Goal: Task Accomplishment & Management: Complete application form

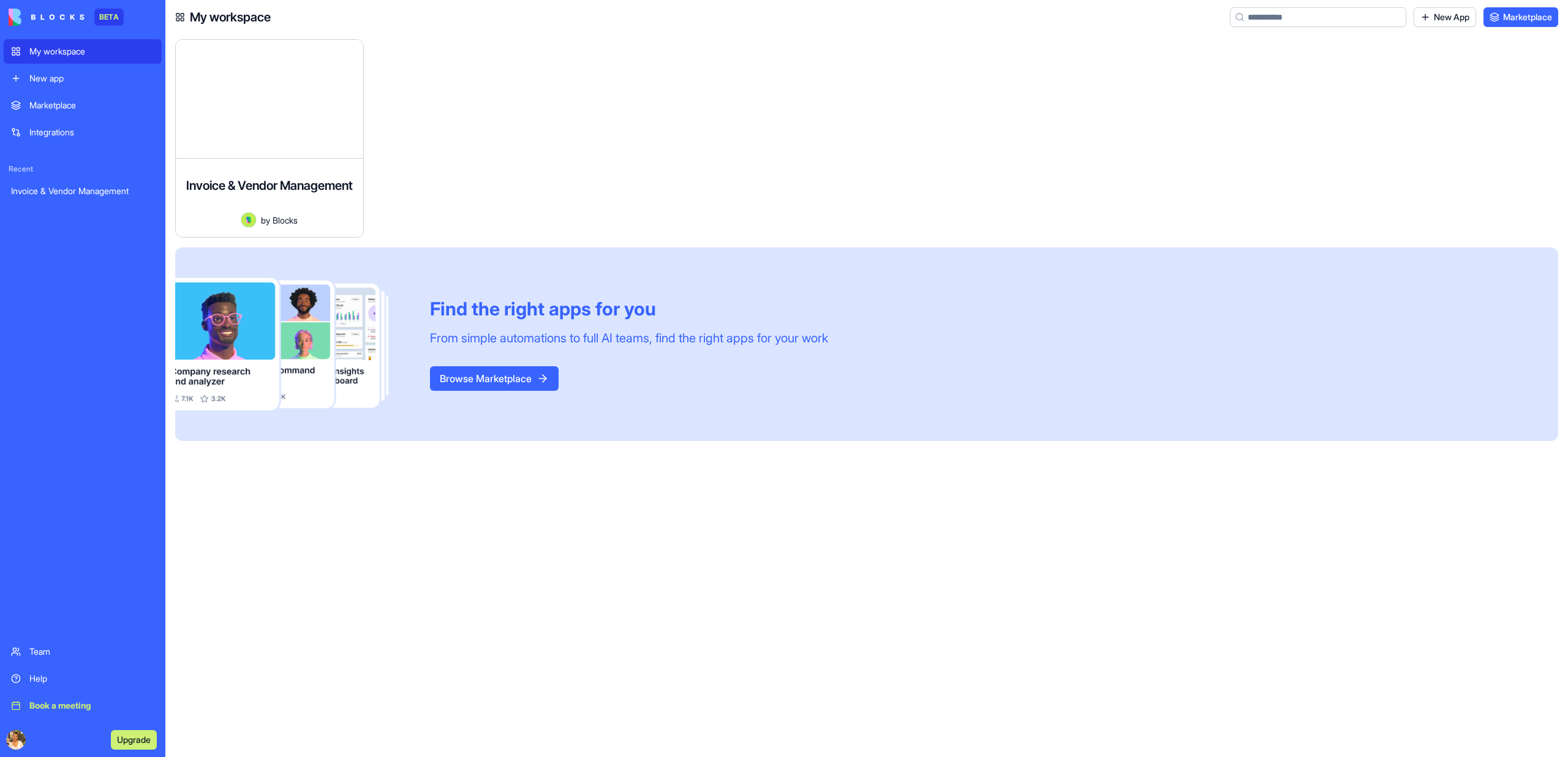
click at [83, 184] on link "Invoice & Vendor Management" at bounding box center [82, 191] width 158 height 24
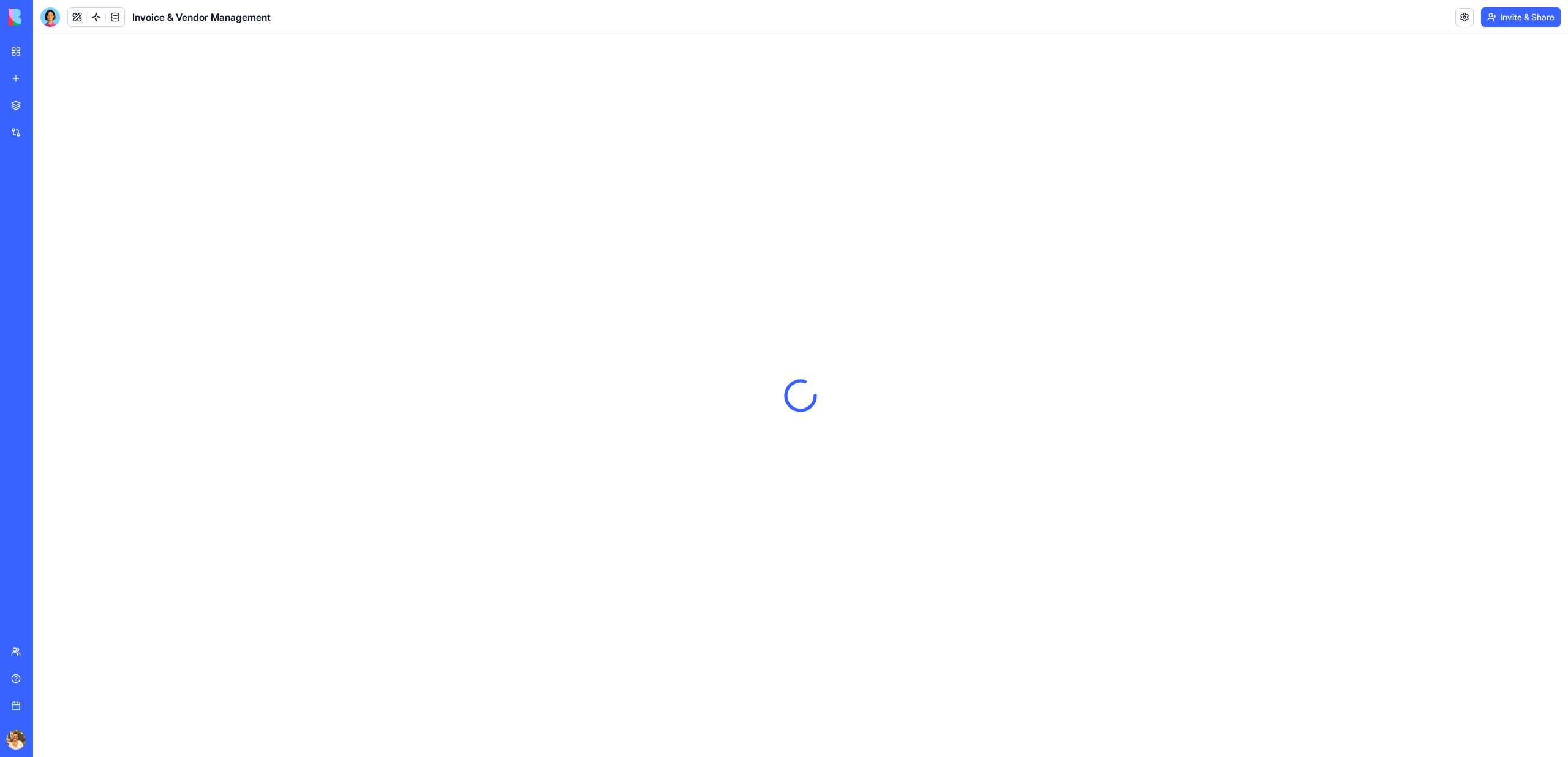
click at [1532, 20] on button "Invite & Share" at bounding box center [1521, 17] width 80 height 20
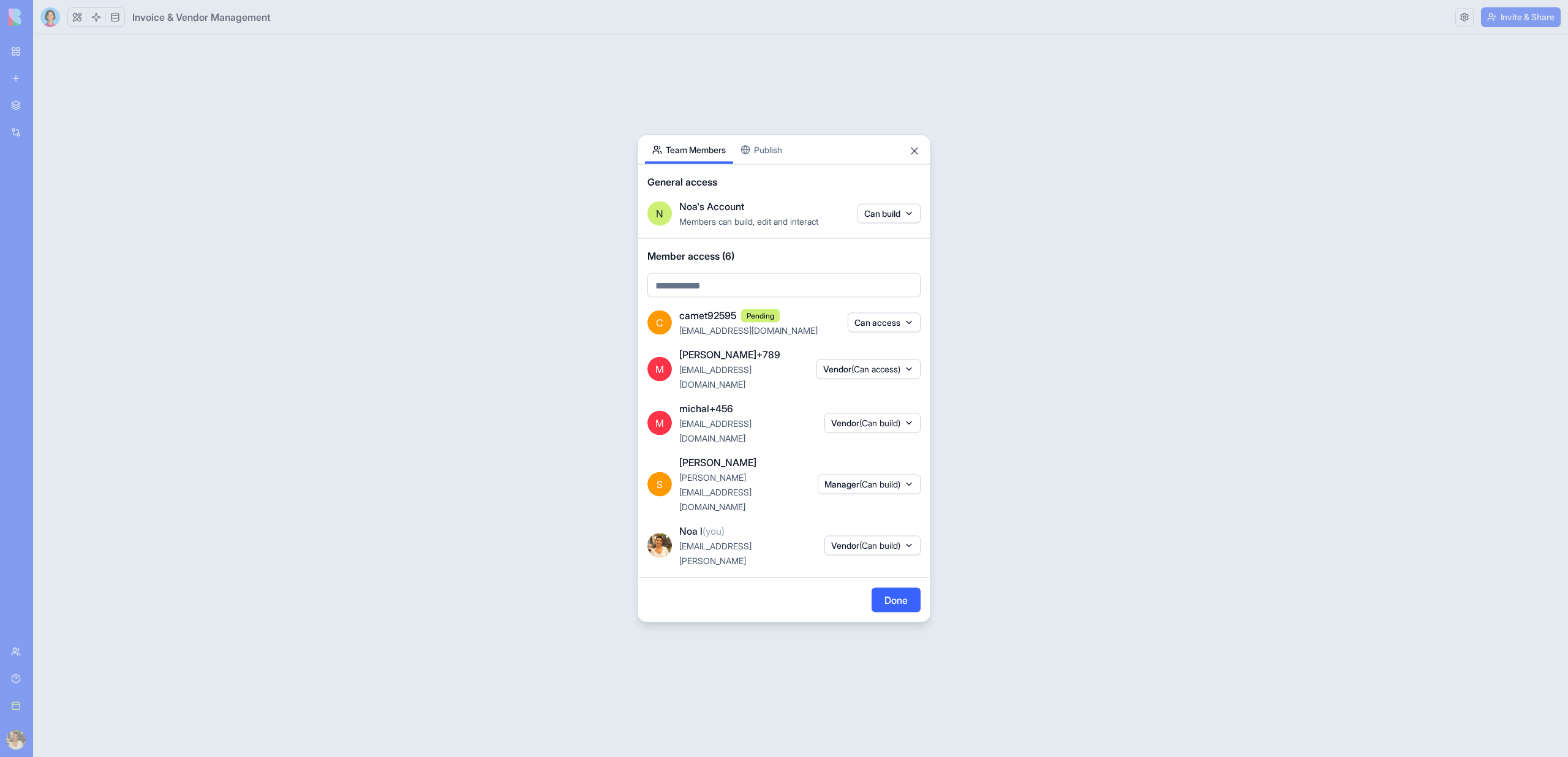
click at [741, 316] on body "BETA My workspace New app Marketplace Integrations Recent Invoice & Vendor Mana…" at bounding box center [784, 378] width 1568 height 757
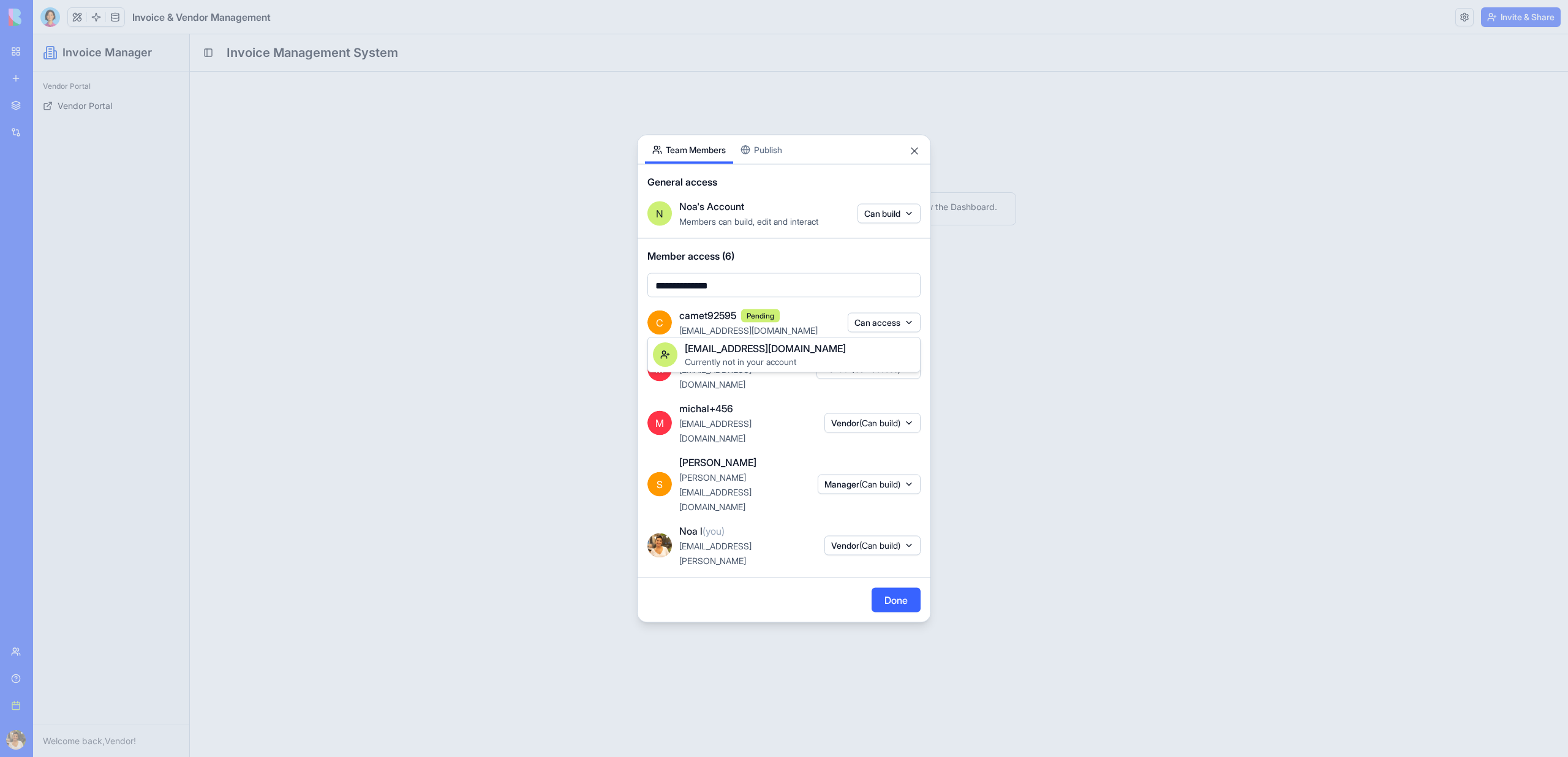
type input "**********"
click at [808, 348] on div "[EMAIL_ADDRESS][DOMAIN_NAME]" at bounding box center [800, 348] width 230 height 15
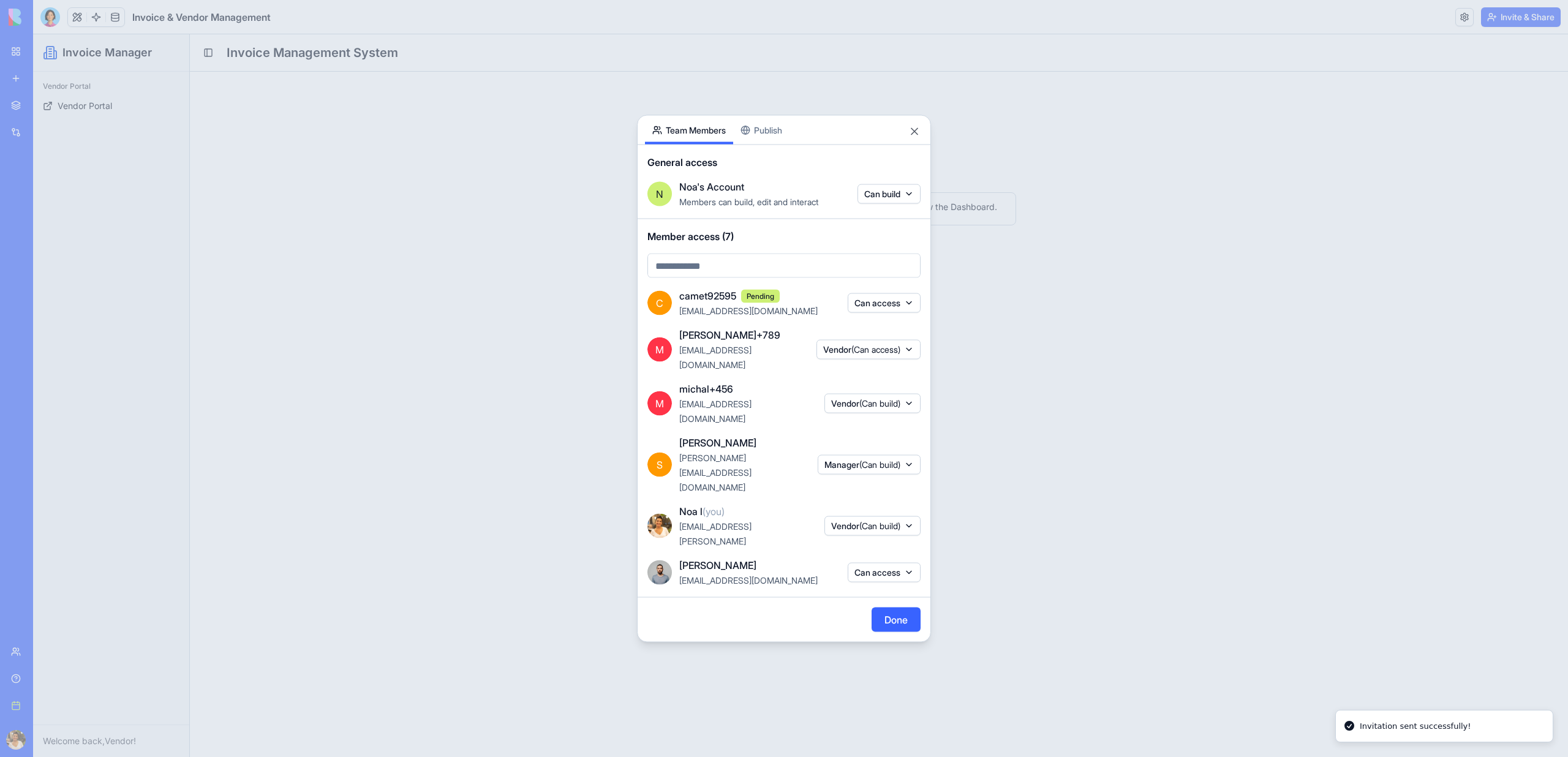
click at [892, 608] on button "Done" at bounding box center [896, 619] width 49 height 24
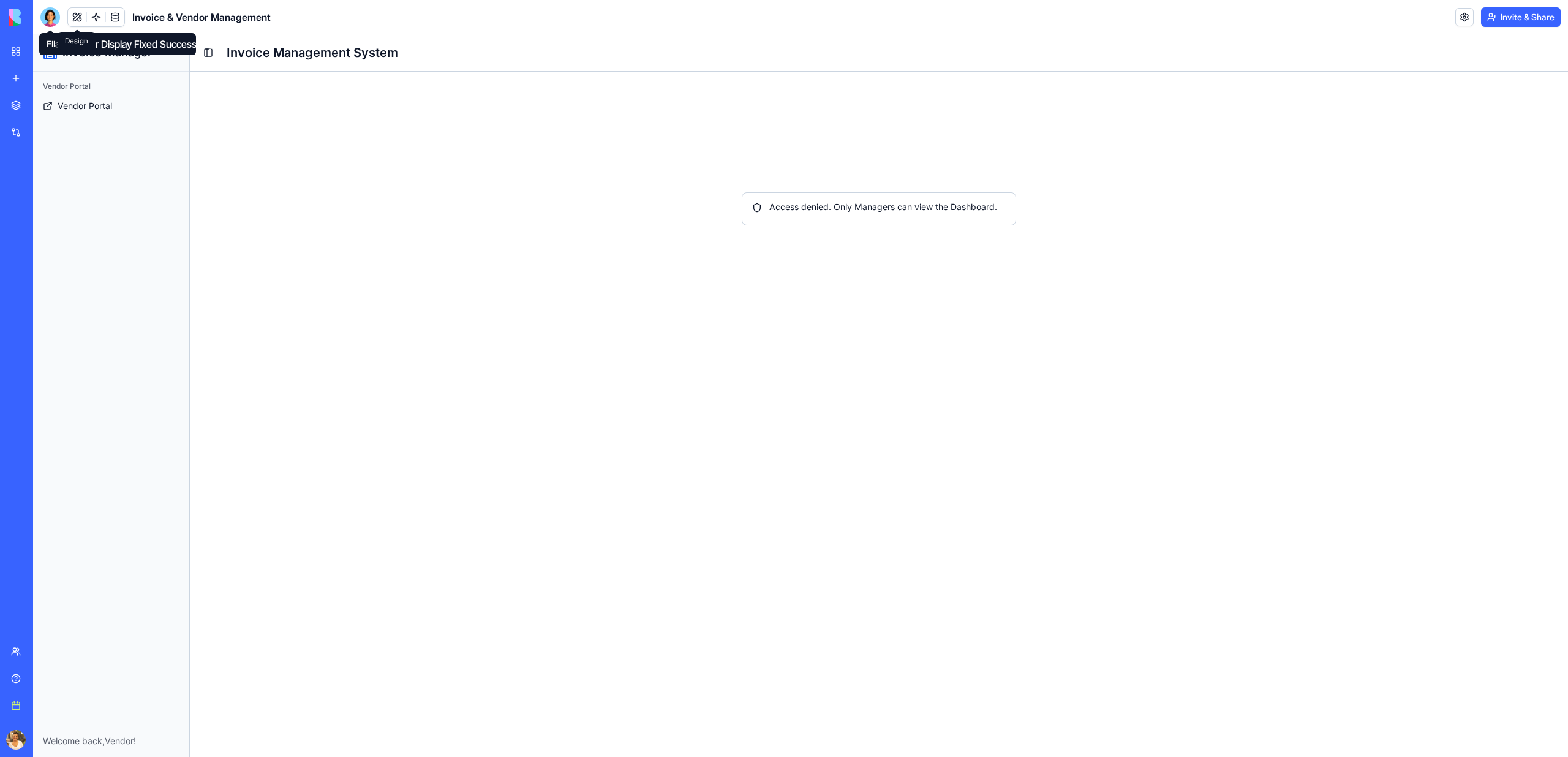
click at [80, 17] on button at bounding box center [77, 17] width 18 height 18
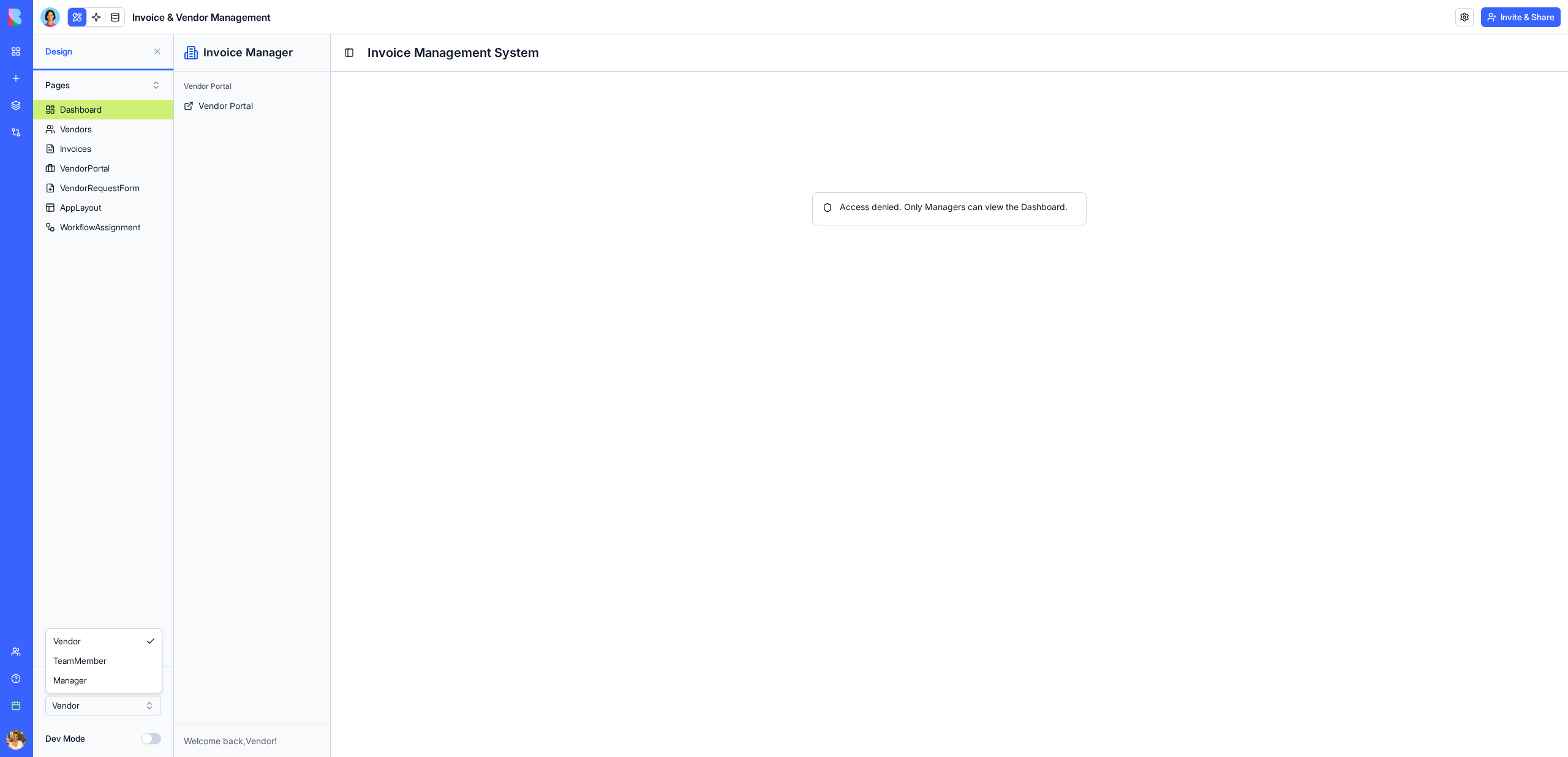
click at [68, 713] on html "BETA My workspace New app Marketplace Integrations Recent Invoice & Vendor Mana…" at bounding box center [784, 378] width 1568 height 757
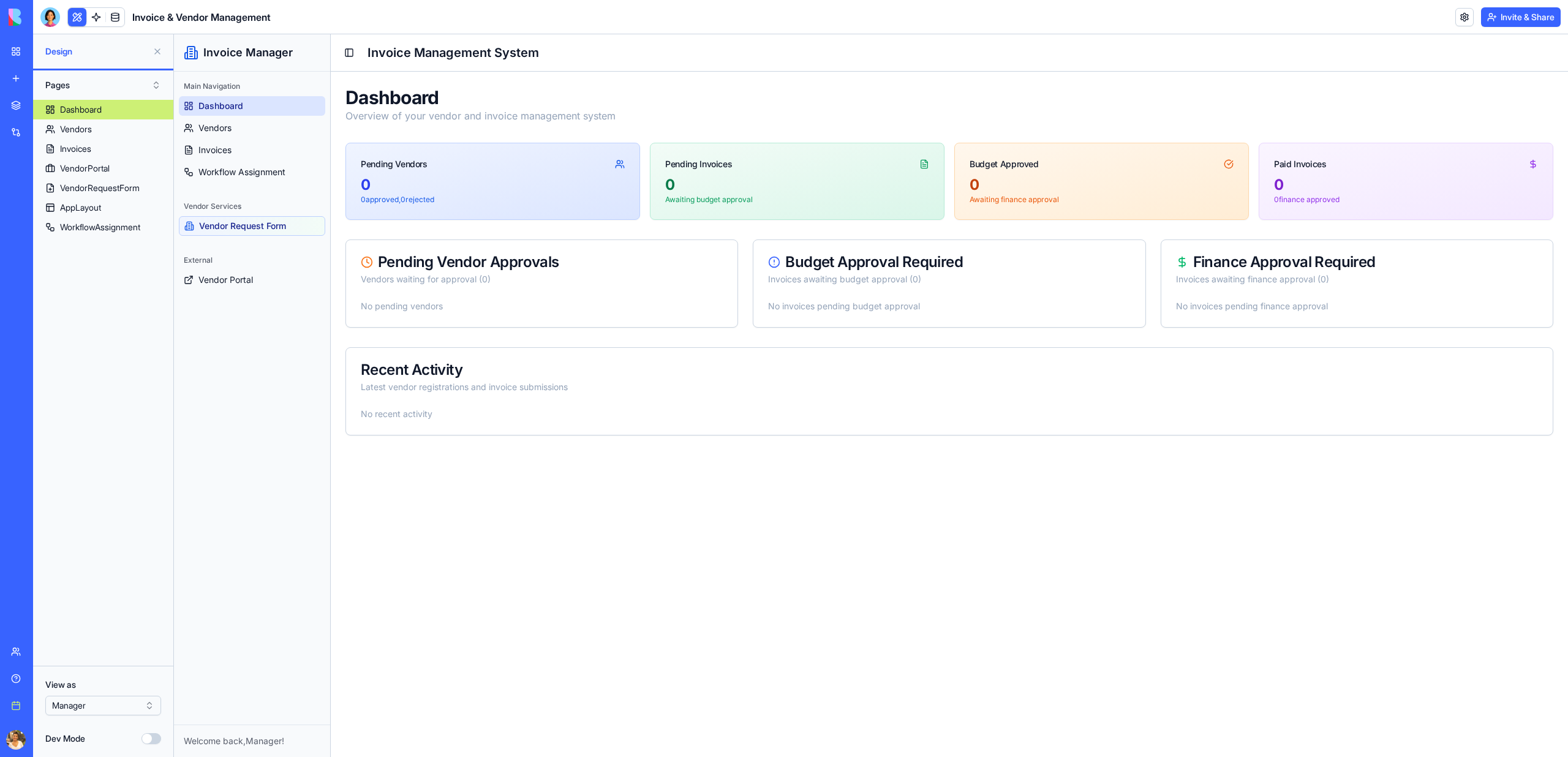
click at [1520, 27] on button "Invite & Share" at bounding box center [1521, 17] width 80 height 20
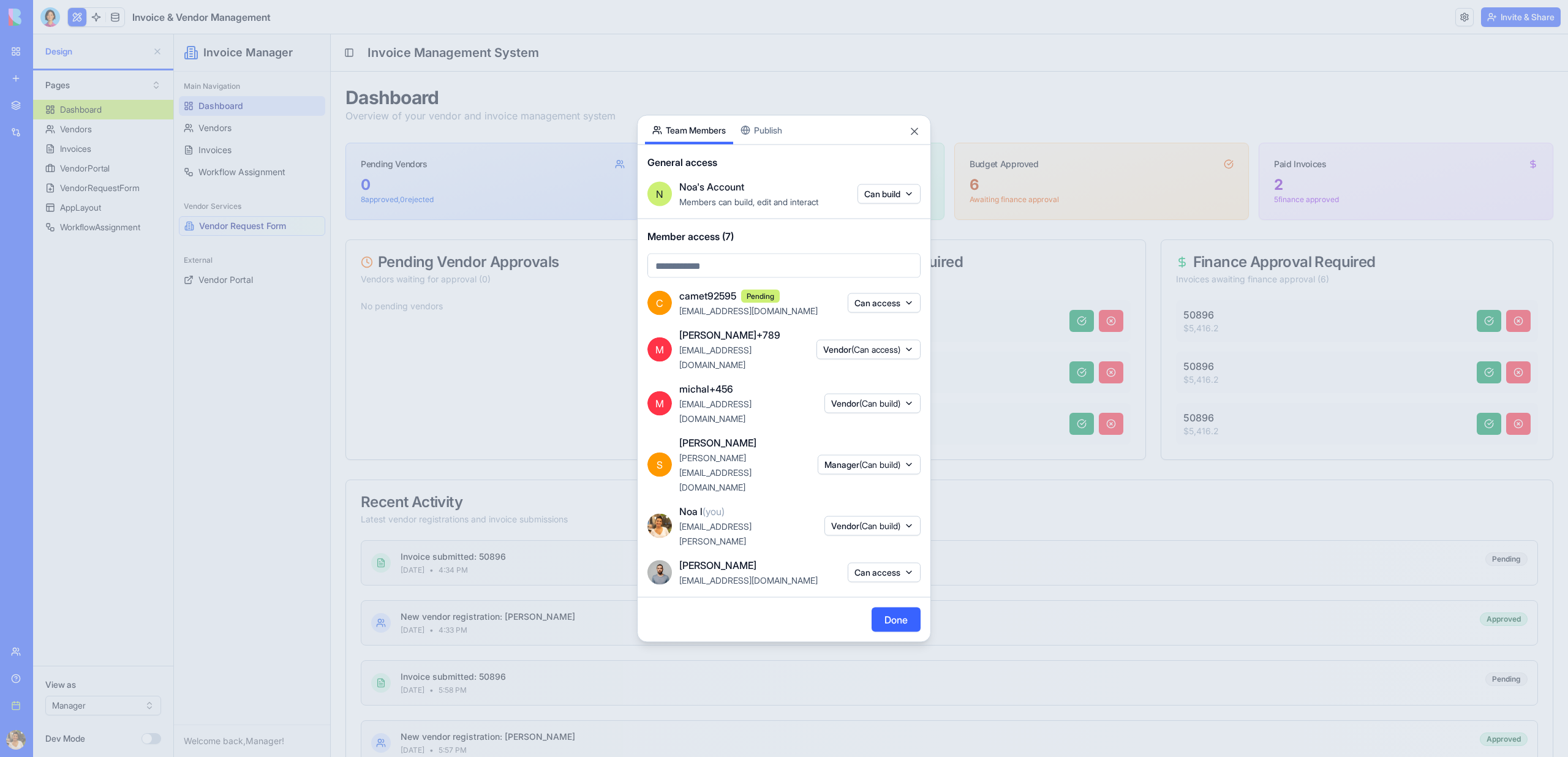
click at [885, 563] on button "Can access" at bounding box center [884, 573] width 73 height 20
click at [885, 660] on div "Can build" at bounding box center [884, 664] width 92 height 20
click at [874, 624] on div "Manager" at bounding box center [888, 619] width 92 height 20
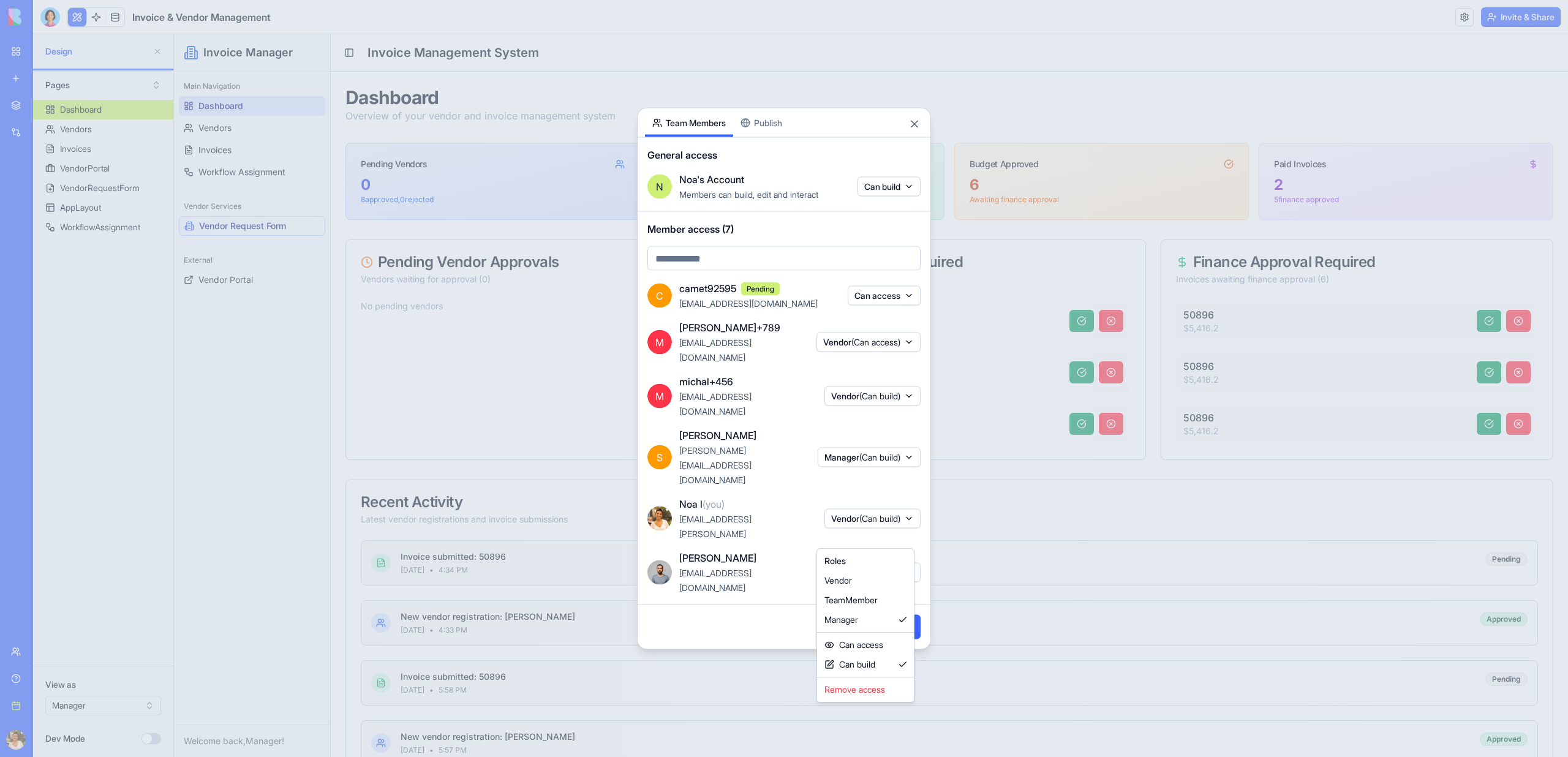
click at [1047, 542] on div at bounding box center [784, 378] width 1568 height 757
click at [889, 615] on button "Done" at bounding box center [896, 626] width 49 height 24
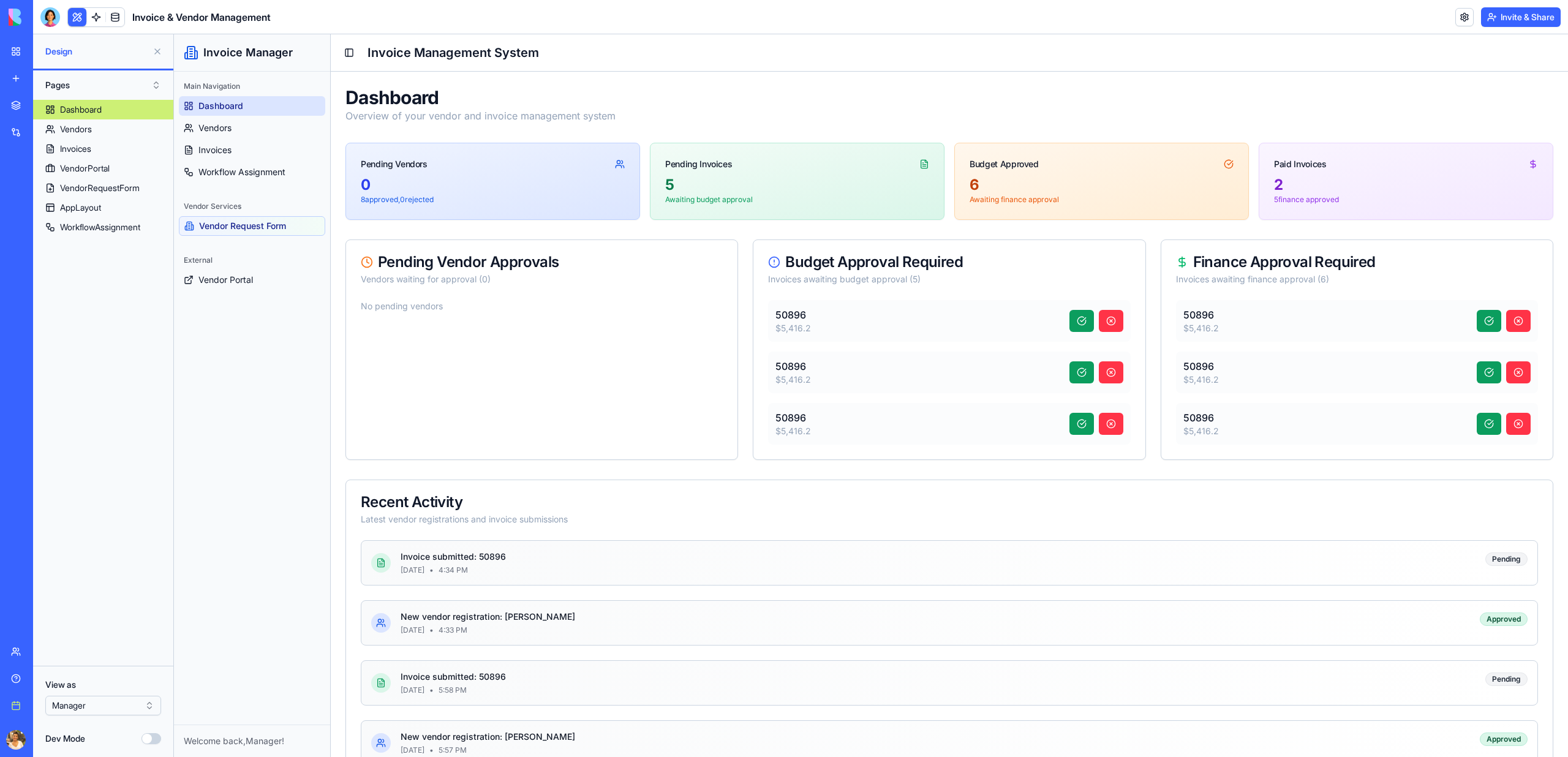
click at [1521, 17] on button "Invite & Share" at bounding box center [1521, 17] width 80 height 20
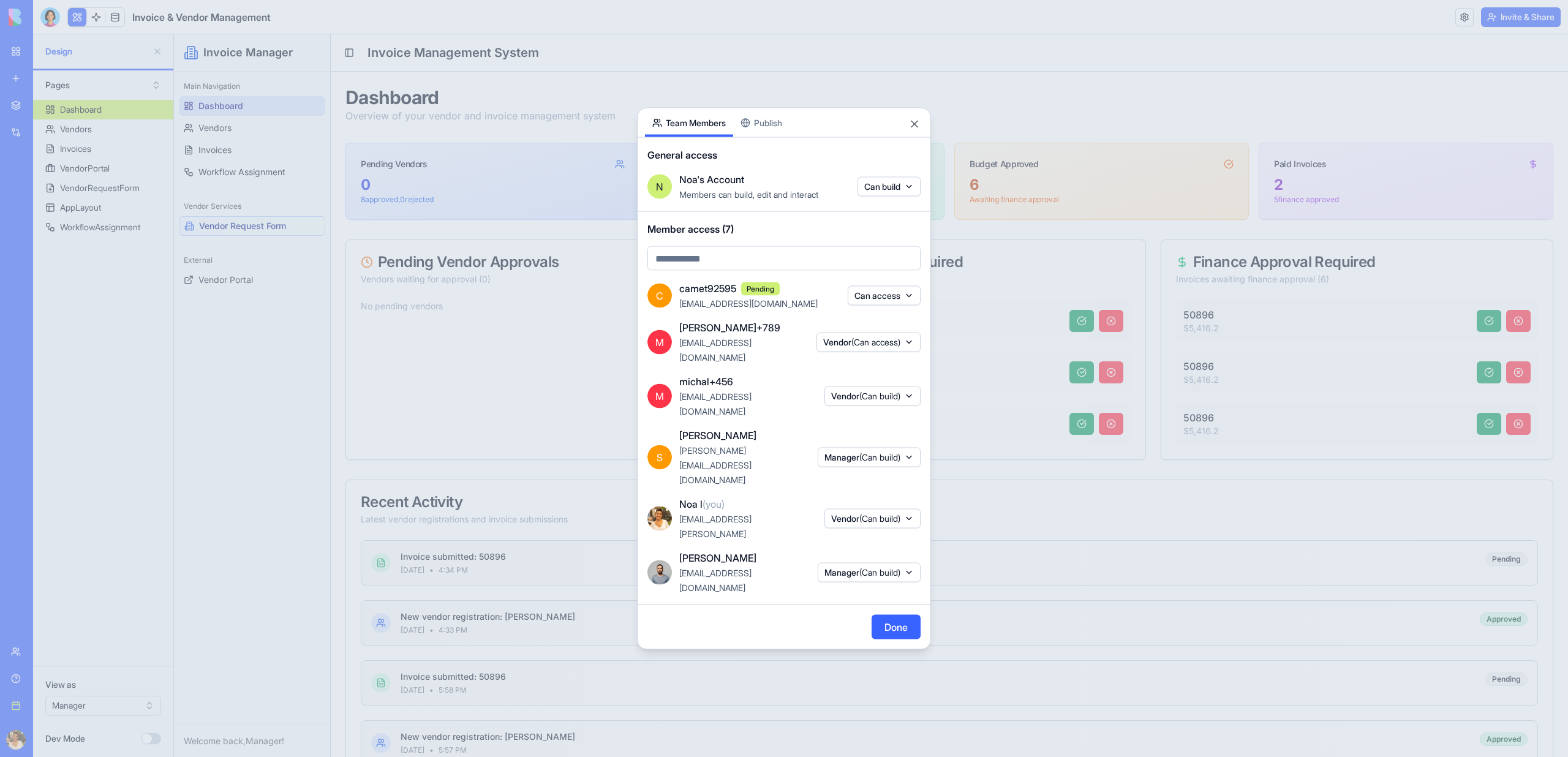
click at [984, 580] on div at bounding box center [784, 378] width 1568 height 757
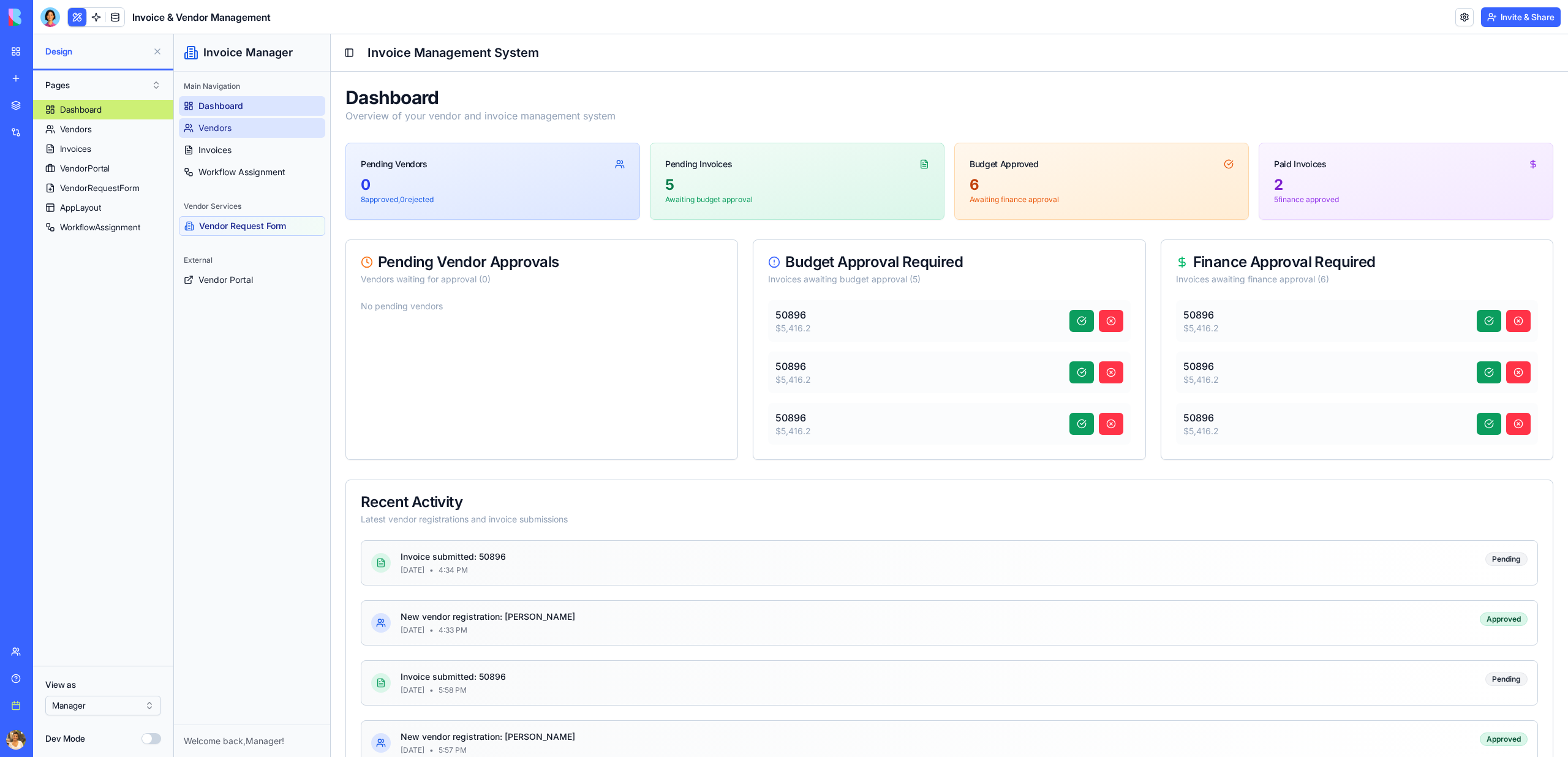
click at [218, 135] on link "Vendors" at bounding box center [252, 128] width 147 height 20
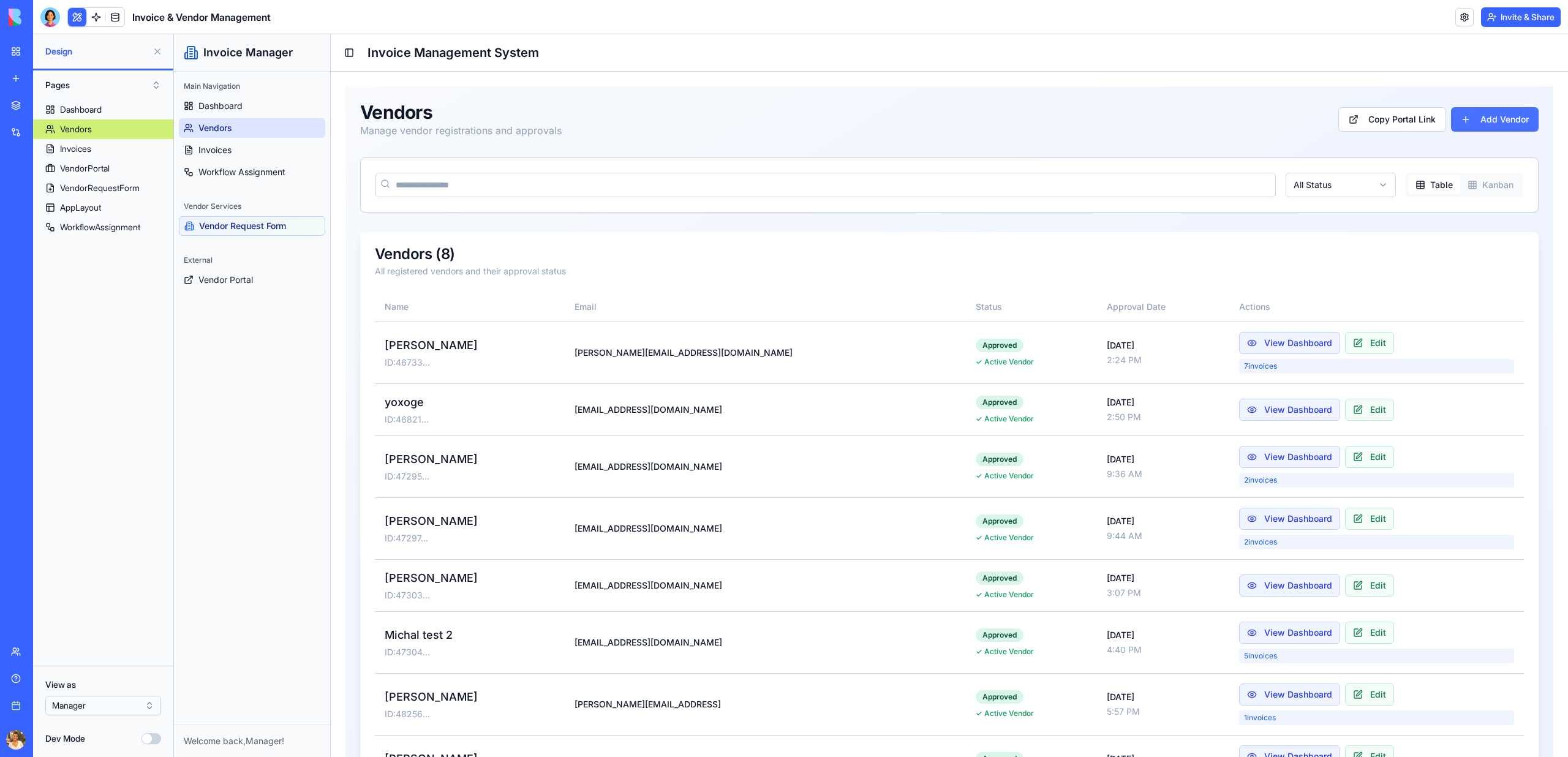
click at [1483, 131] on button "Add Vendor" at bounding box center [1494, 119] width 87 height 24
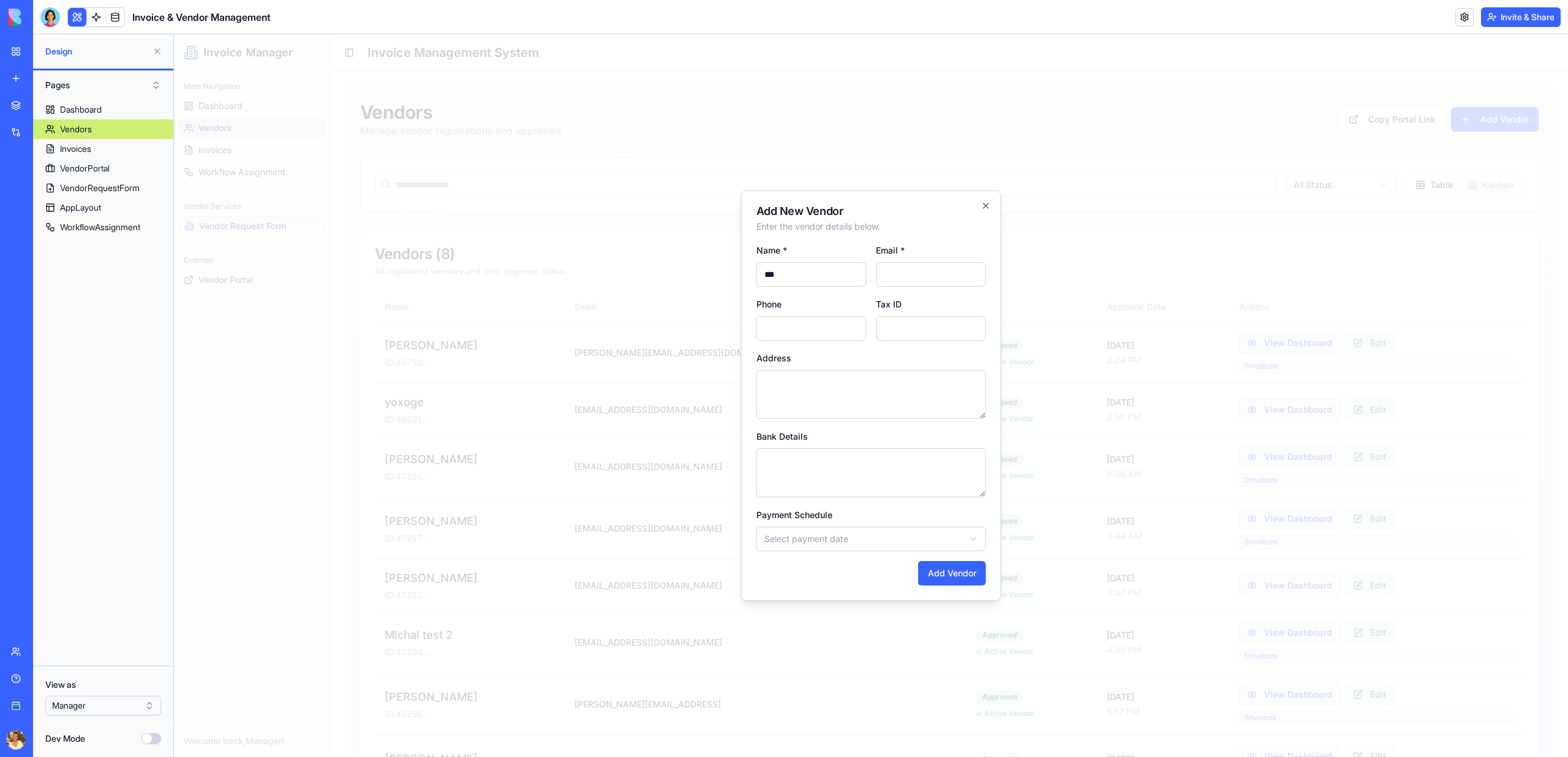
type input "***"
click at [900, 263] on input "Email *" at bounding box center [931, 274] width 110 height 24
type input "**********"
click at [948, 580] on button "Add Vendor" at bounding box center [951, 573] width 68 height 24
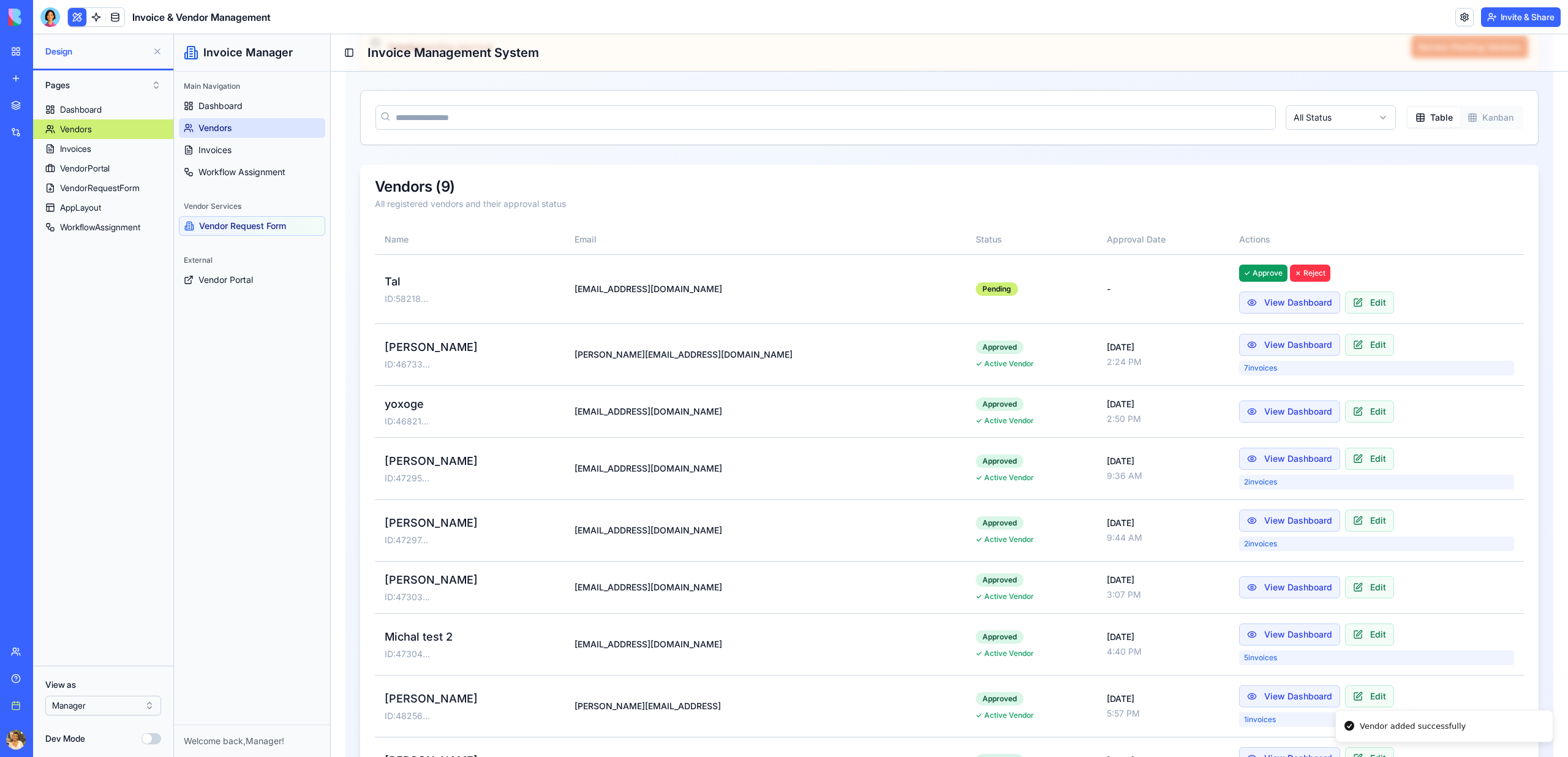
scroll to position [216, 0]
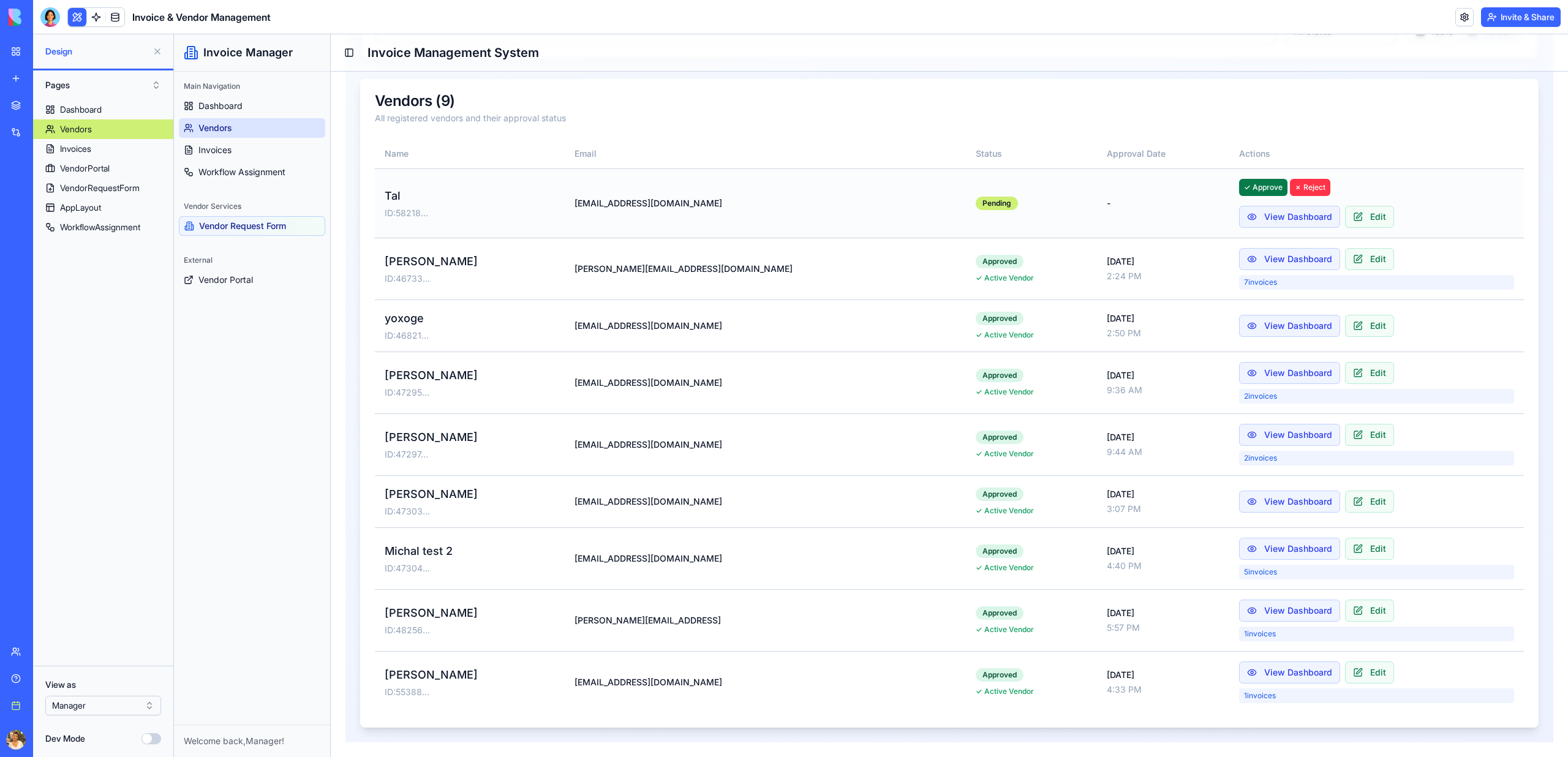
click at [1239, 186] on button "✓ Approve" at bounding box center [1263, 187] width 48 height 17
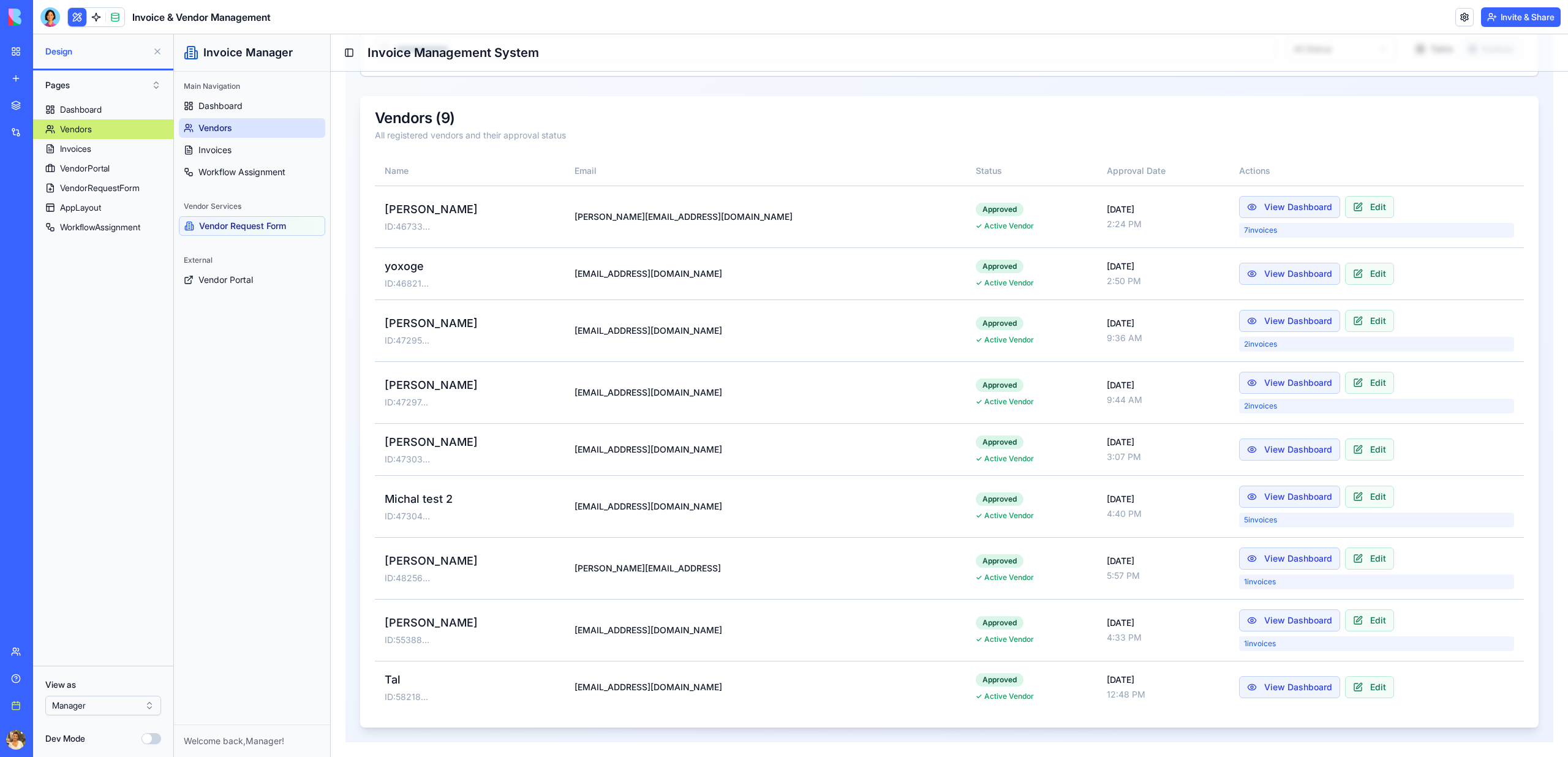
scroll to position [146, 0]
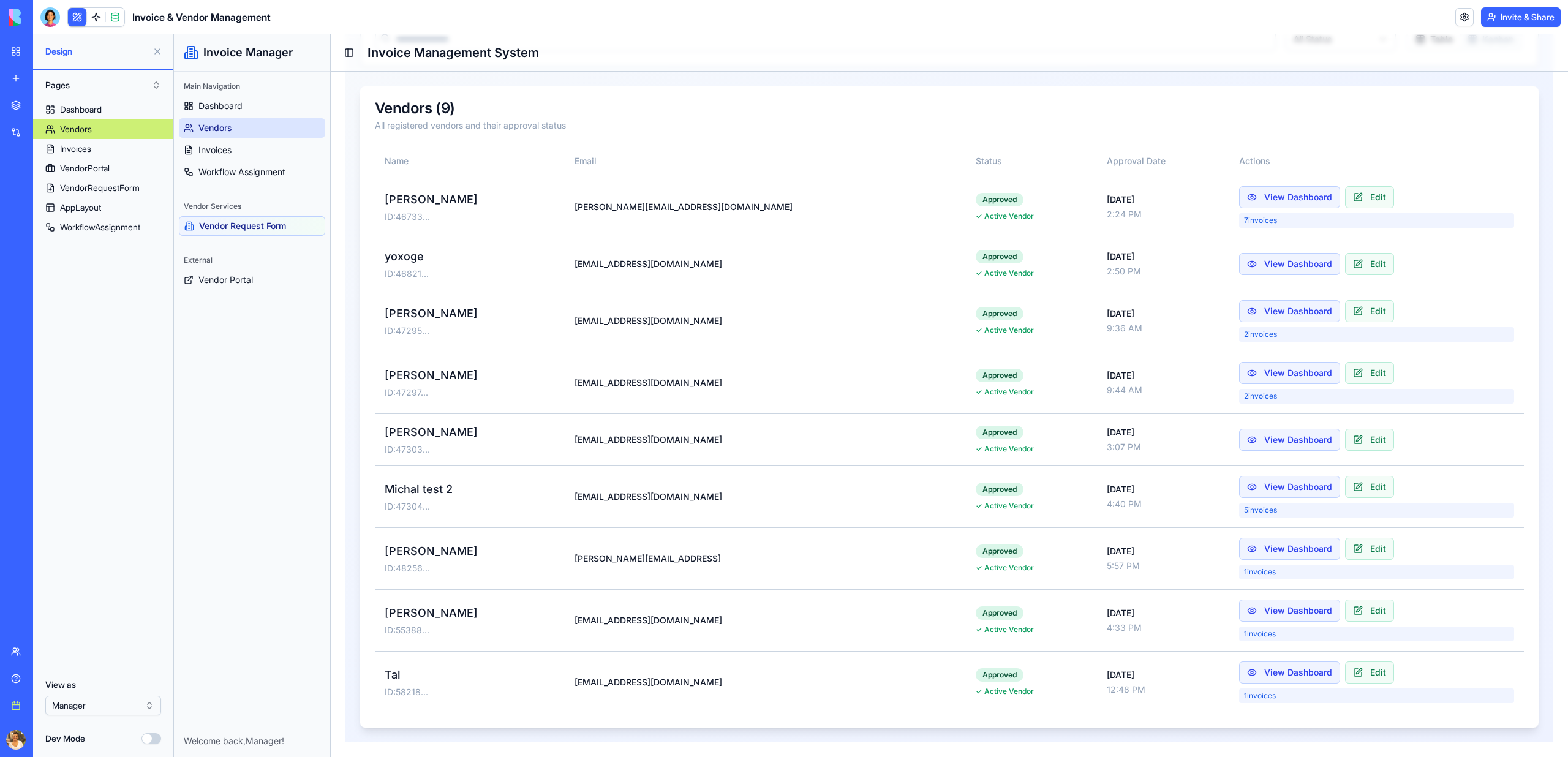
click at [219, 132] on span "Vendors" at bounding box center [215, 128] width 34 height 13
click at [235, 150] on link "Invoices" at bounding box center [252, 150] width 147 height 20
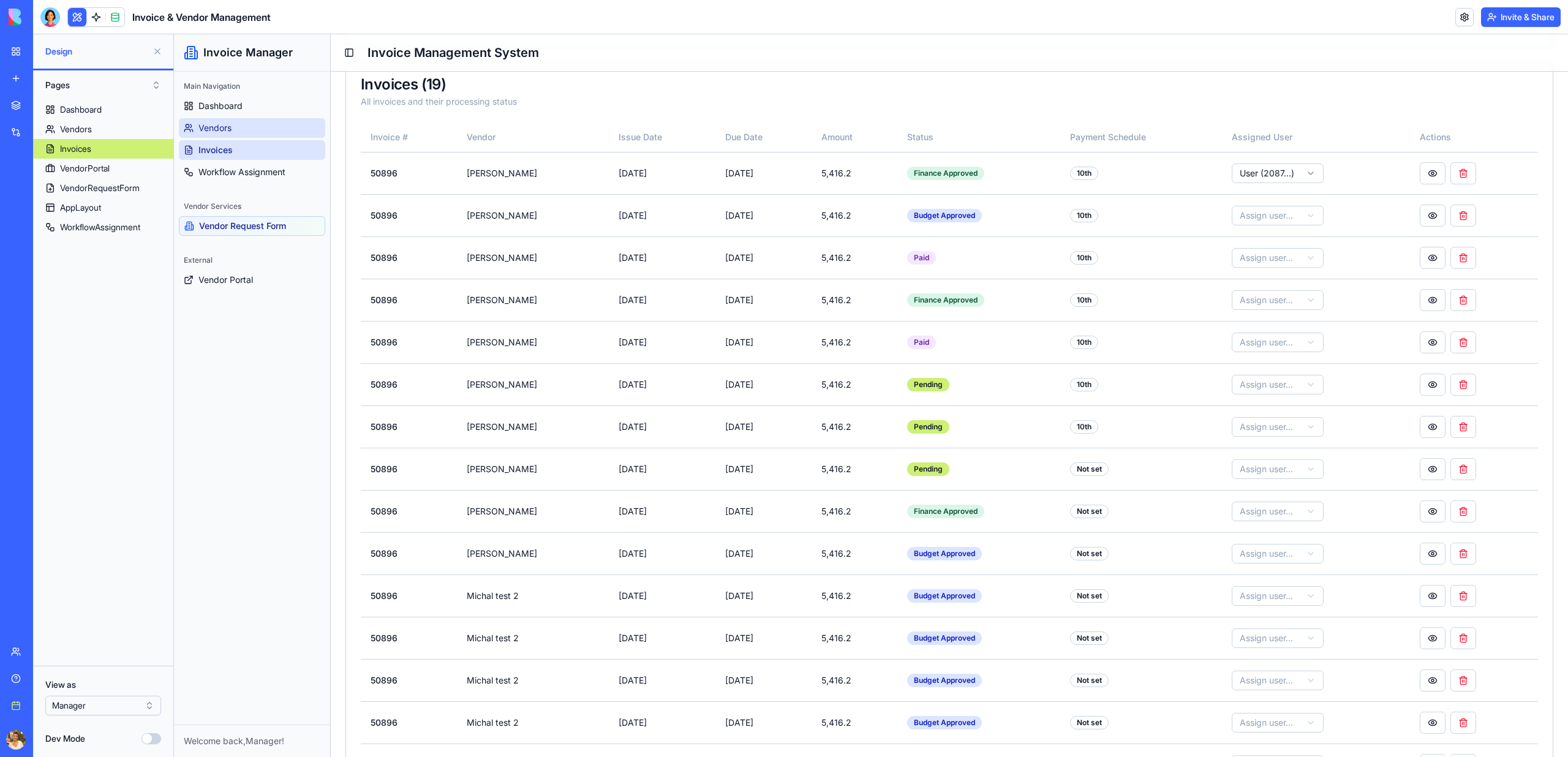
click at [224, 127] on span "Vendors" at bounding box center [214, 128] width 33 height 13
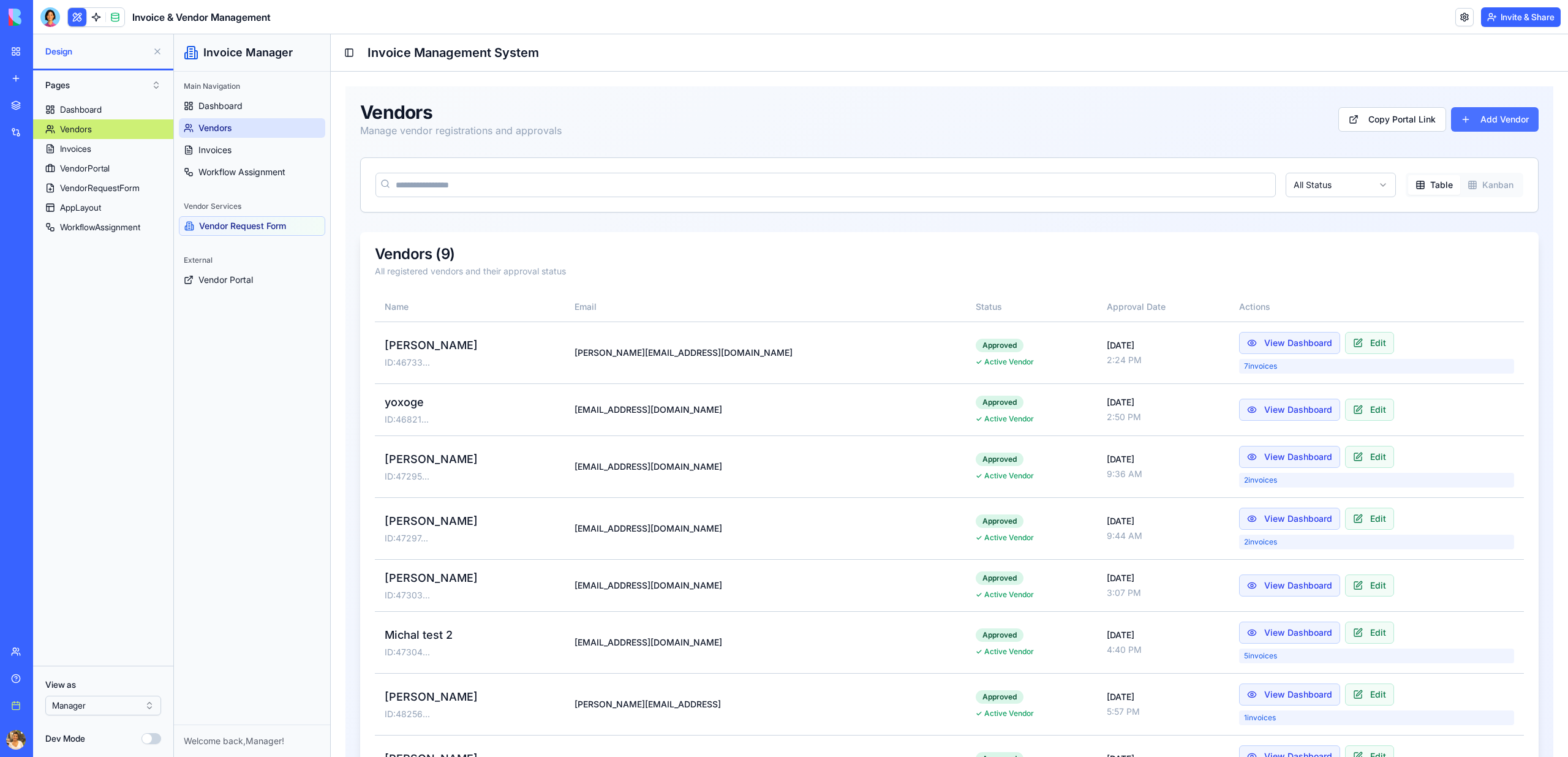
click at [1480, 121] on button "Add Vendor" at bounding box center [1494, 119] width 87 height 24
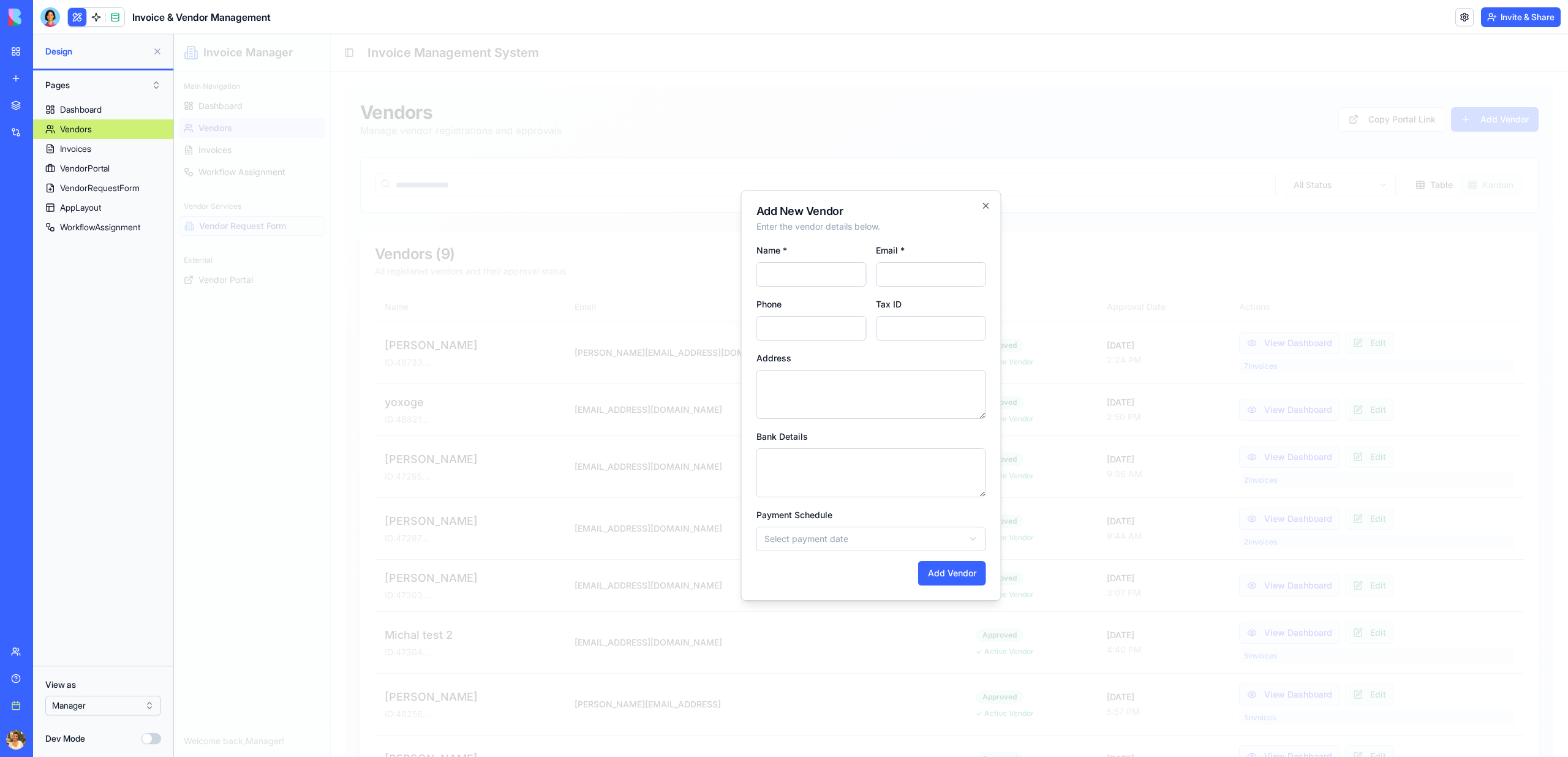
type input "*"
type input "**********"
click at [897, 264] on input "Email *" at bounding box center [931, 274] width 110 height 24
type input "**********"
click at [957, 577] on button "Add Vendor" at bounding box center [951, 573] width 68 height 24
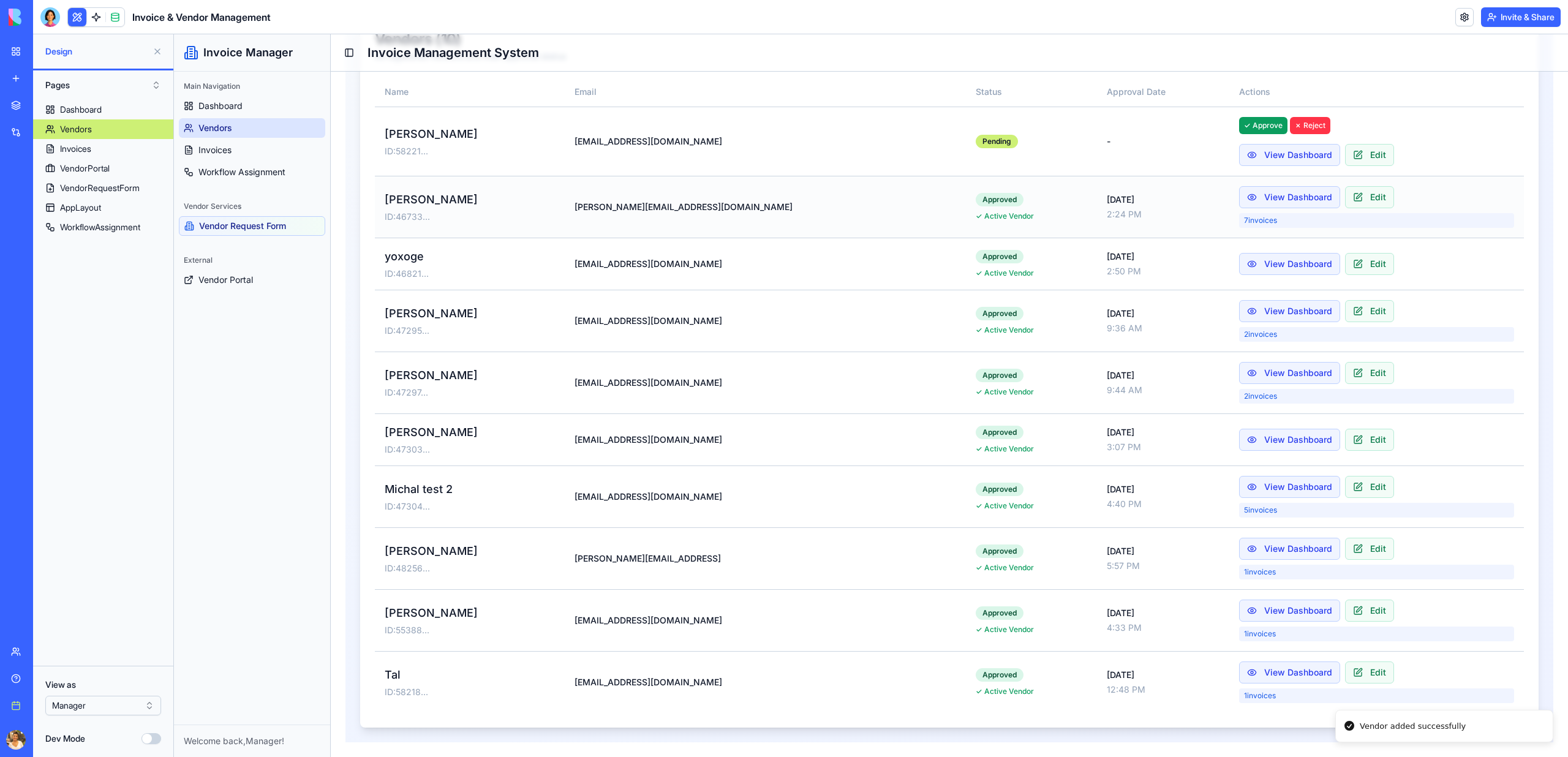
scroll to position [263, 0]
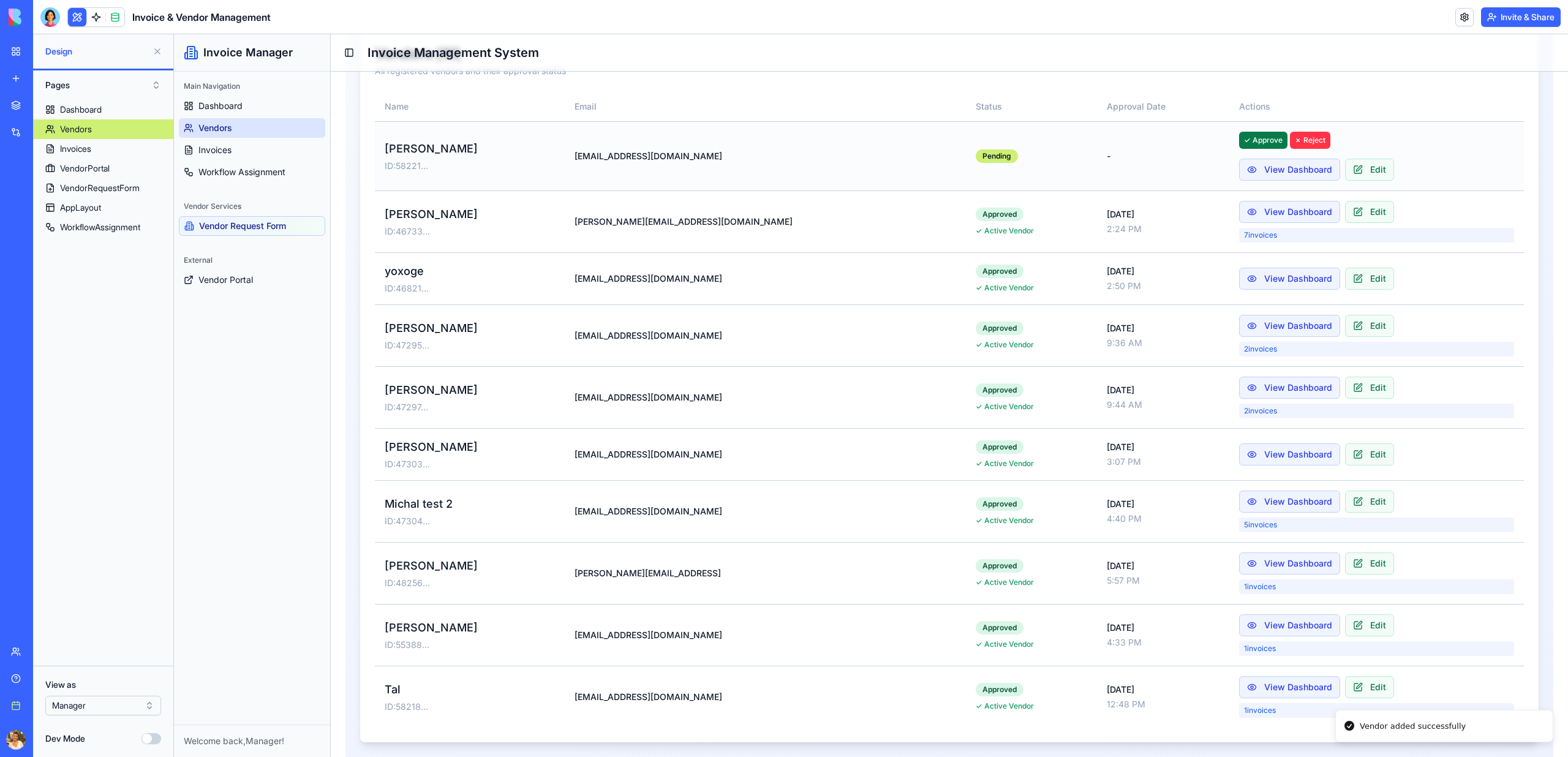
click at [1239, 142] on button "✓ Approve" at bounding box center [1263, 140] width 48 height 17
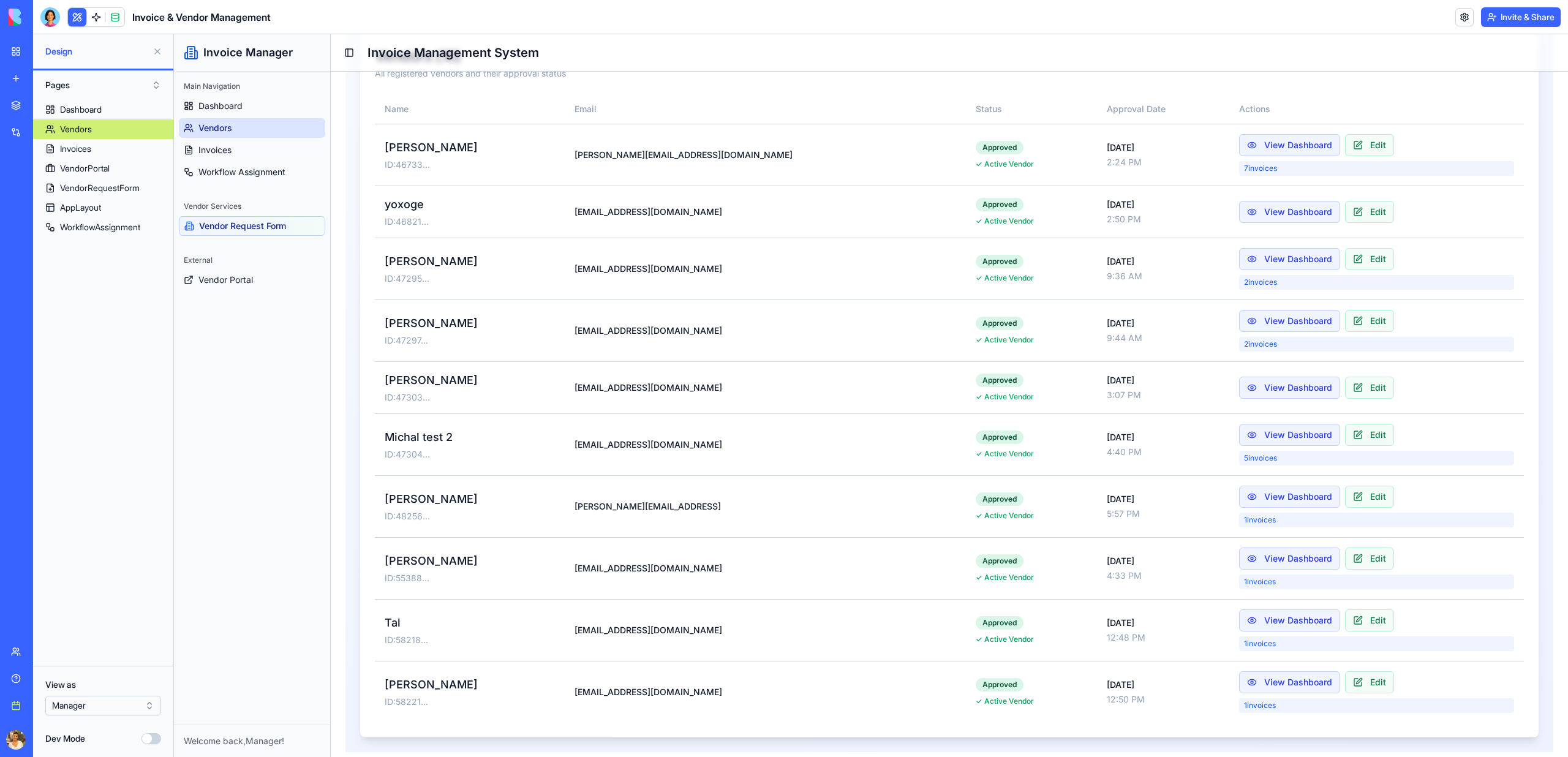
scroll to position [207, 0]
